Goal: Information Seeking & Learning: Learn about a topic

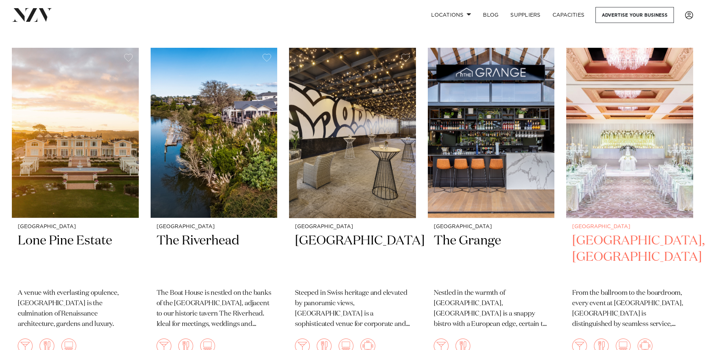
scroll to position [962, 0]
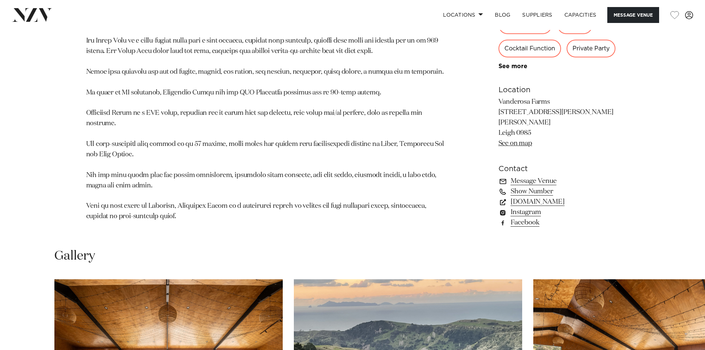
scroll to position [703, 0]
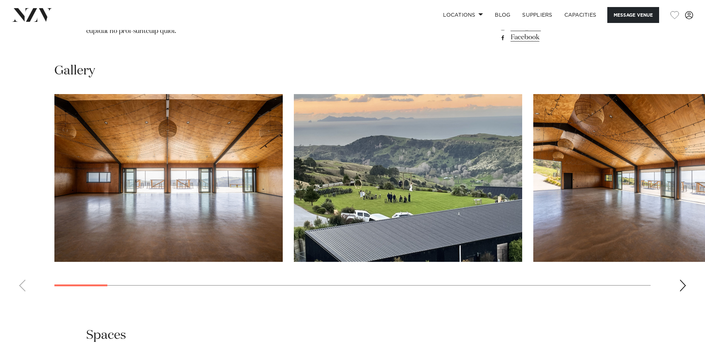
click at [682, 279] on div "Next slide" at bounding box center [682, 285] width 7 height 12
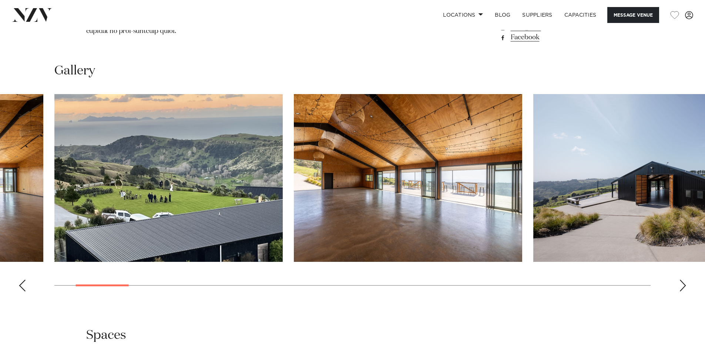
click at [682, 279] on div "Next slide" at bounding box center [682, 285] width 7 height 12
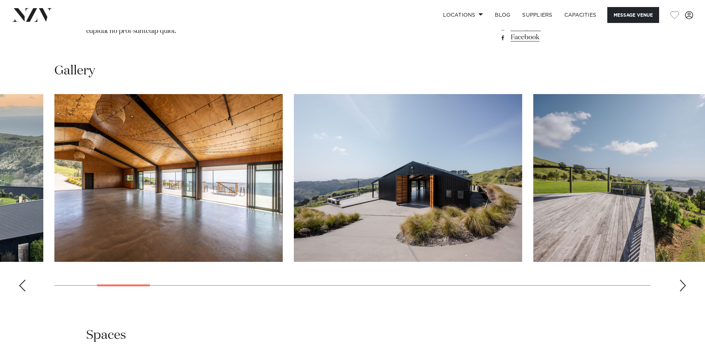
click at [682, 279] on div "Next slide" at bounding box center [682, 285] width 7 height 12
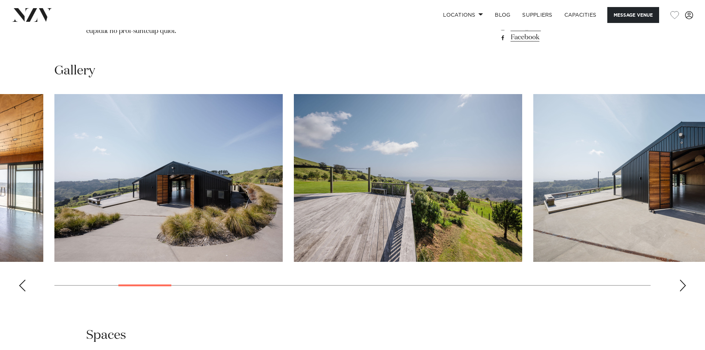
click at [682, 279] on div "Next slide" at bounding box center [682, 285] width 7 height 12
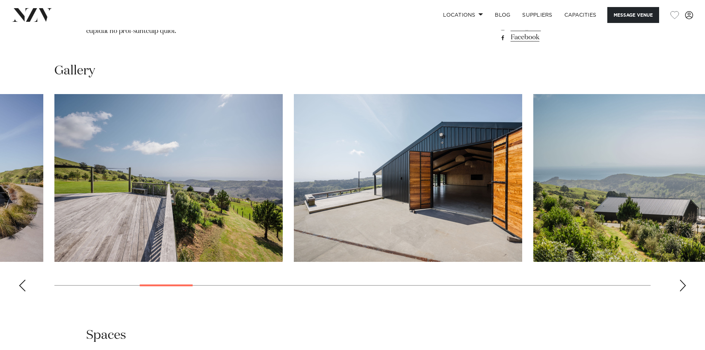
click at [682, 279] on div "Next slide" at bounding box center [682, 285] width 7 height 12
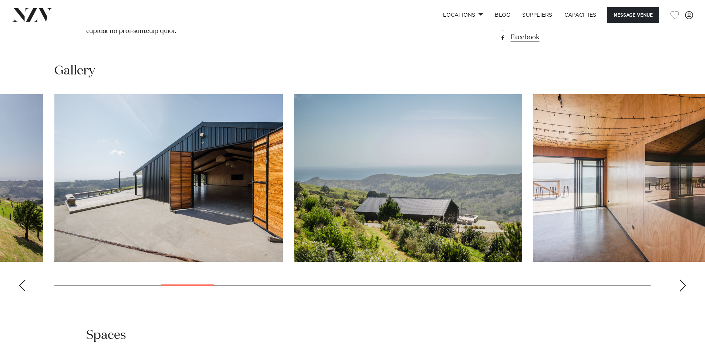
click at [682, 279] on div "Next slide" at bounding box center [682, 285] width 7 height 12
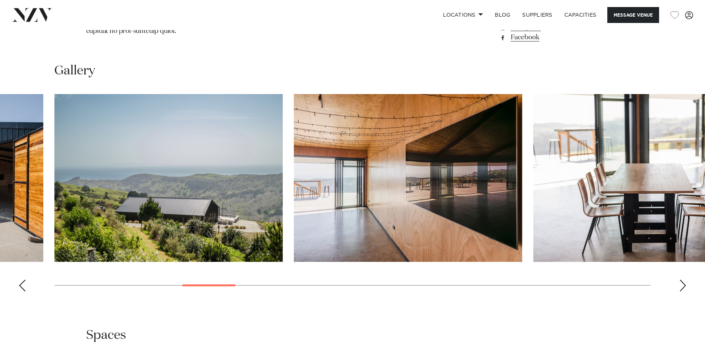
click at [682, 279] on div "Next slide" at bounding box center [682, 285] width 7 height 12
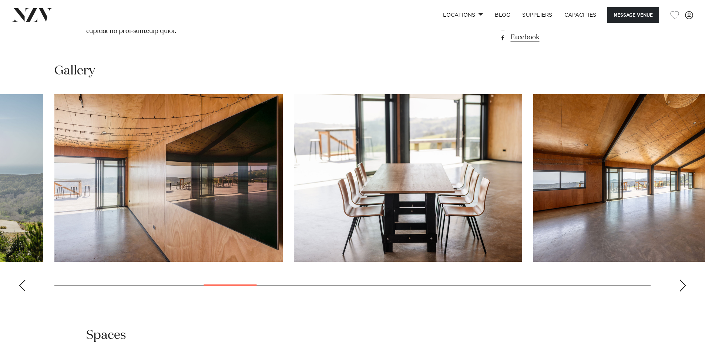
click at [682, 279] on div "Next slide" at bounding box center [682, 285] width 7 height 12
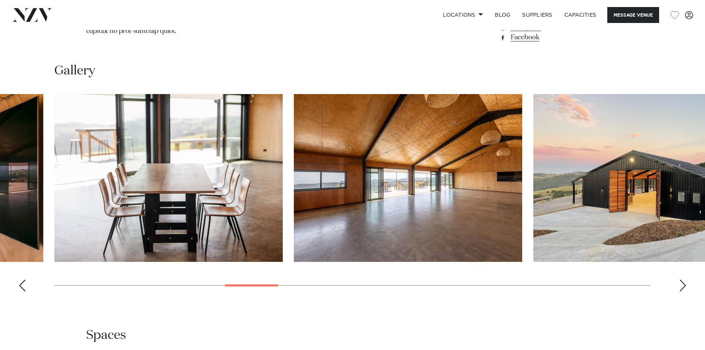
click at [682, 279] on div "Next slide" at bounding box center [682, 285] width 7 height 12
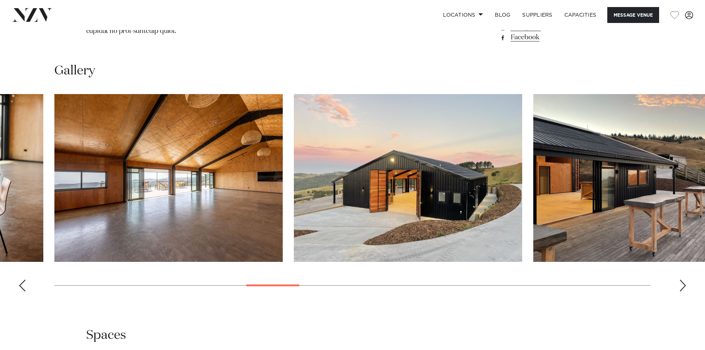
click at [682, 279] on div "Next slide" at bounding box center [682, 285] width 7 height 12
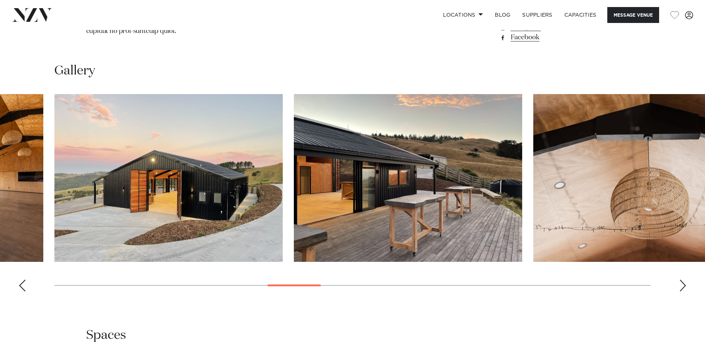
click at [682, 279] on div "Next slide" at bounding box center [682, 285] width 7 height 12
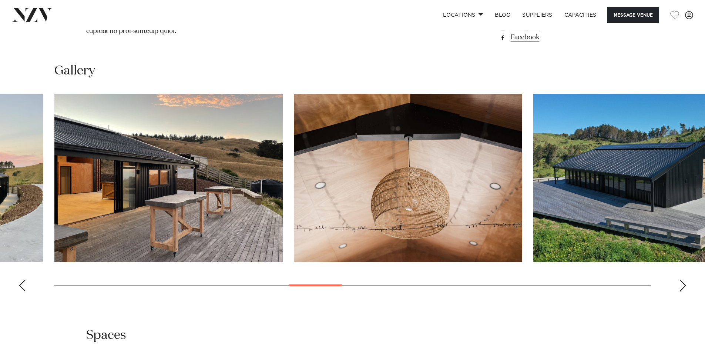
click at [682, 279] on div "Next slide" at bounding box center [682, 285] width 7 height 12
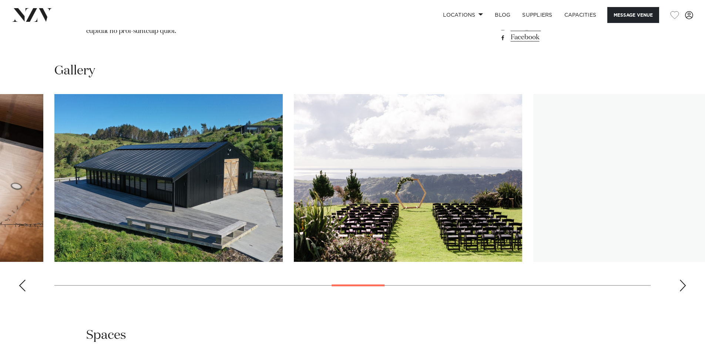
click at [682, 279] on div "Next slide" at bounding box center [682, 285] width 7 height 12
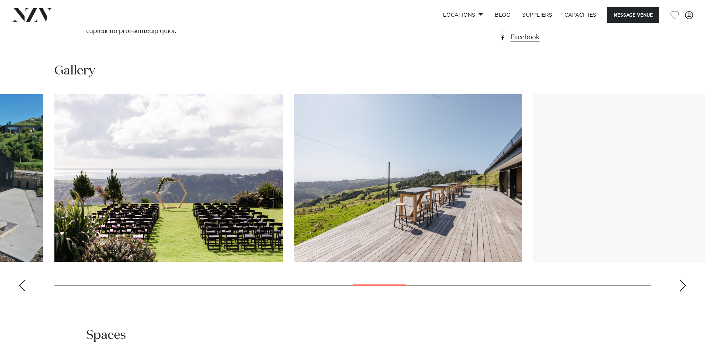
click at [682, 279] on div "Next slide" at bounding box center [682, 285] width 7 height 12
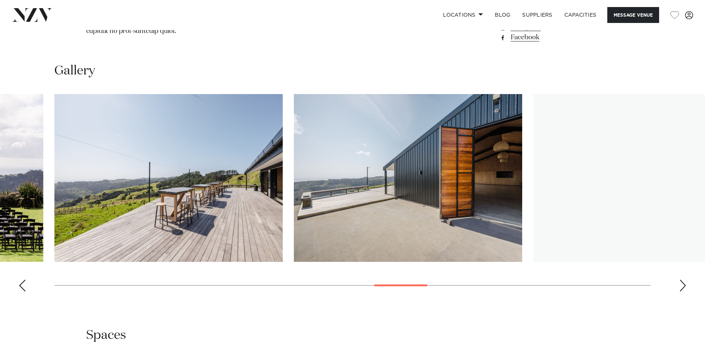
click at [682, 279] on div "Next slide" at bounding box center [682, 285] width 7 height 12
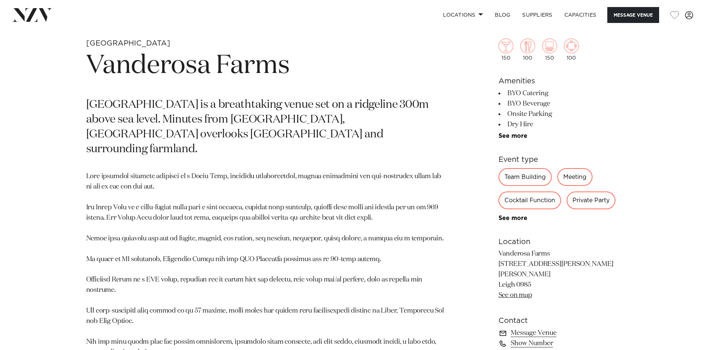
scroll to position [296, 0]
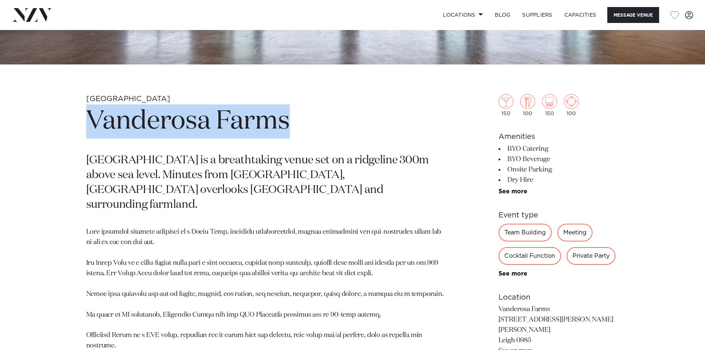
drag, startPoint x: 91, startPoint y: 121, endPoint x: 330, endPoint y: 127, distance: 239.5
click at [330, 127] on h1 "Vanderosa Farms" at bounding box center [266, 121] width 360 height 34
copy h1 "Vanderosa Farms"
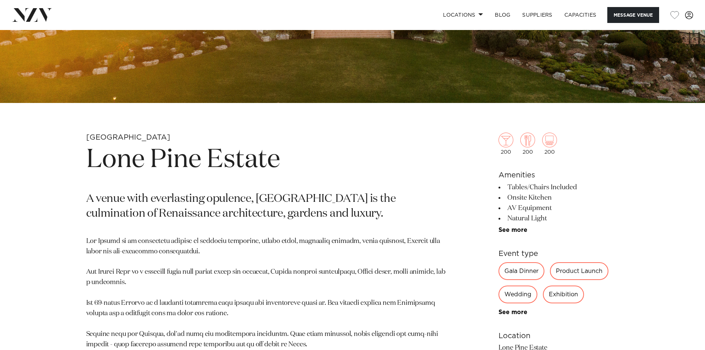
scroll to position [259, 0]
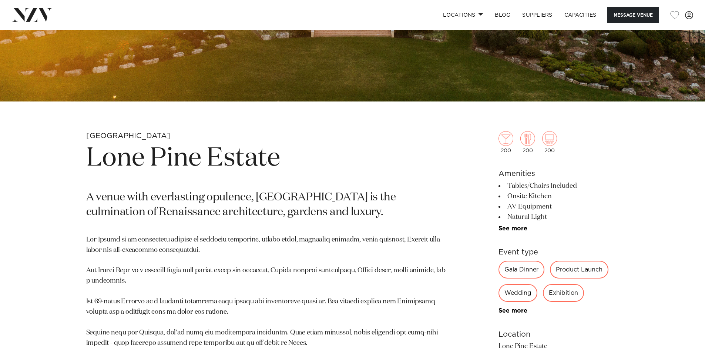
click at [526, 271] on div "Gala Dinner" at bounding box center [522, 270] width 46 height 18
click at [524, 271] on div "Gala Dinner" at bounding box center [522, 270] width 46 height 18
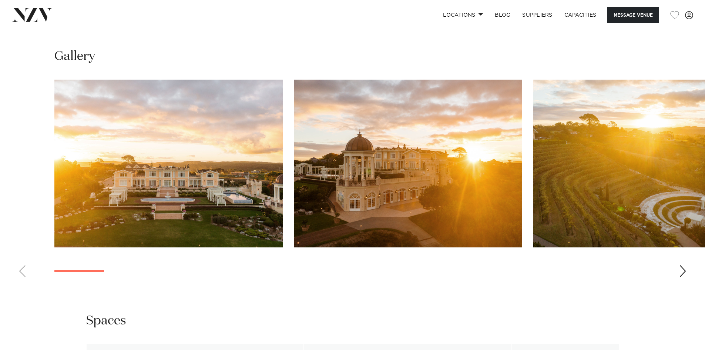
scroll to position [740, 0]
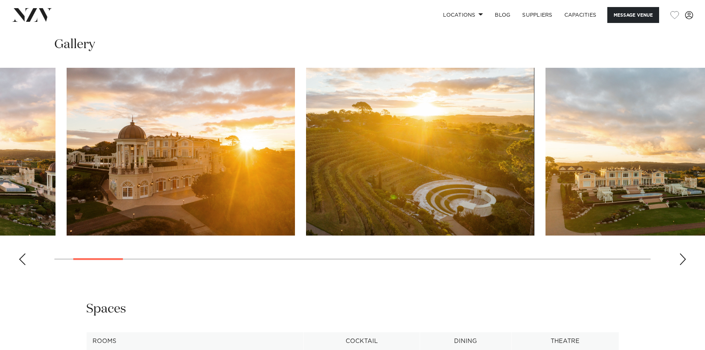
click at [238, 207] on img "2 / 30" at bounding box center [181, 152] width 228 height 168
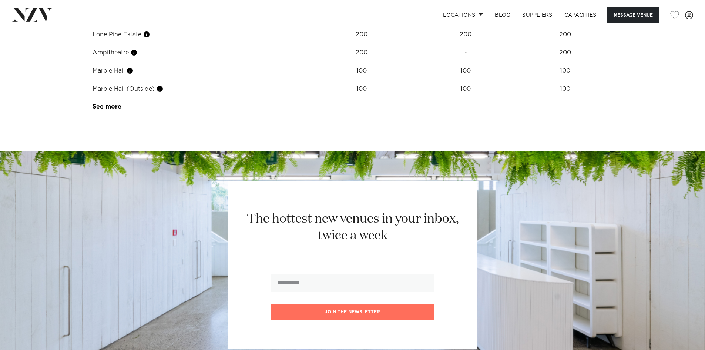
scroll to position [814, 0]
